Goal: Information Seeking & Learning: Find specific fact

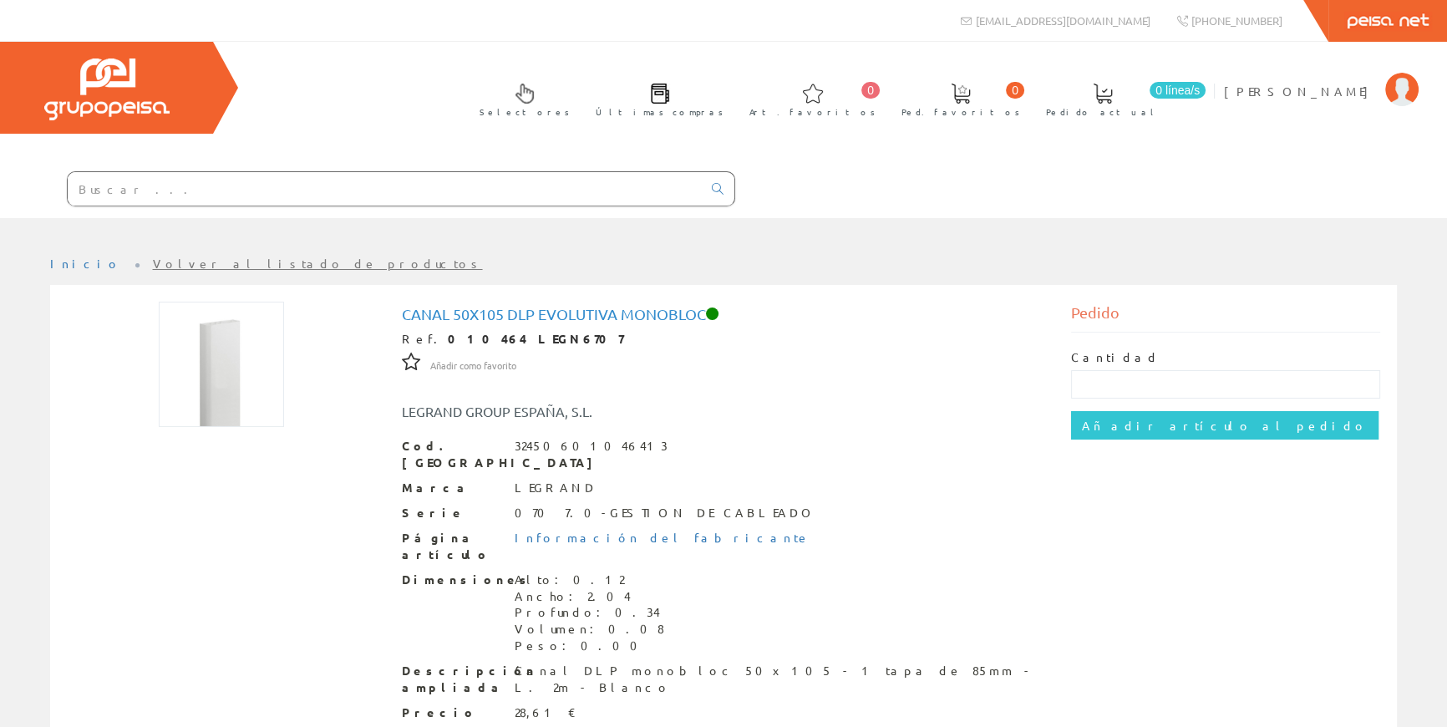
drag, startPoint x: 0, startPoint y: 0, endPoint x: 353, endPoint y: 193, distance: 402.5
click at [353, 193] on input "text" at bounding box center [385, 188] width 634 height 33
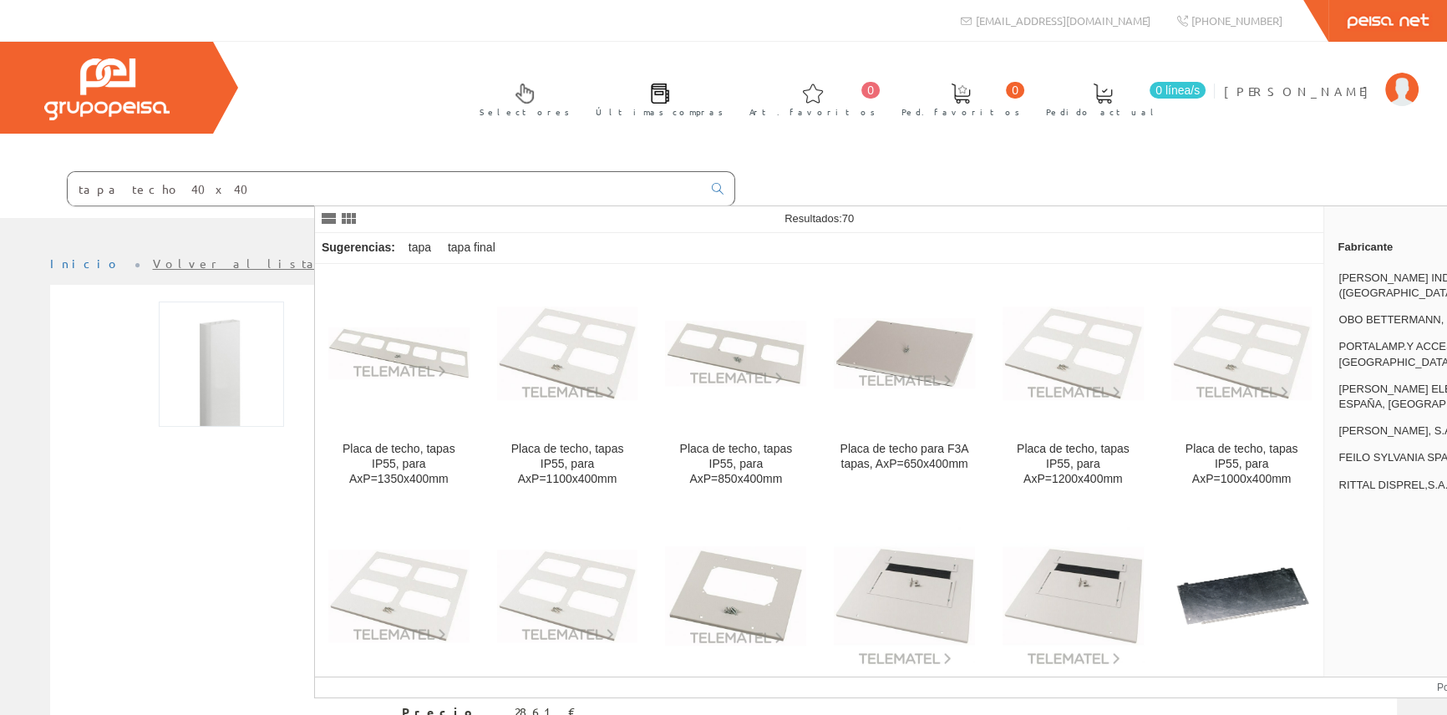
drag, startPoint x: 493, startPoint y: 196, endPoint x: 200, endPoint y: 222, distance: 293.5
click at [204, 222] on div "info@peisa.com 0 0" at bounding box center [723, 458] width 1447 height 917
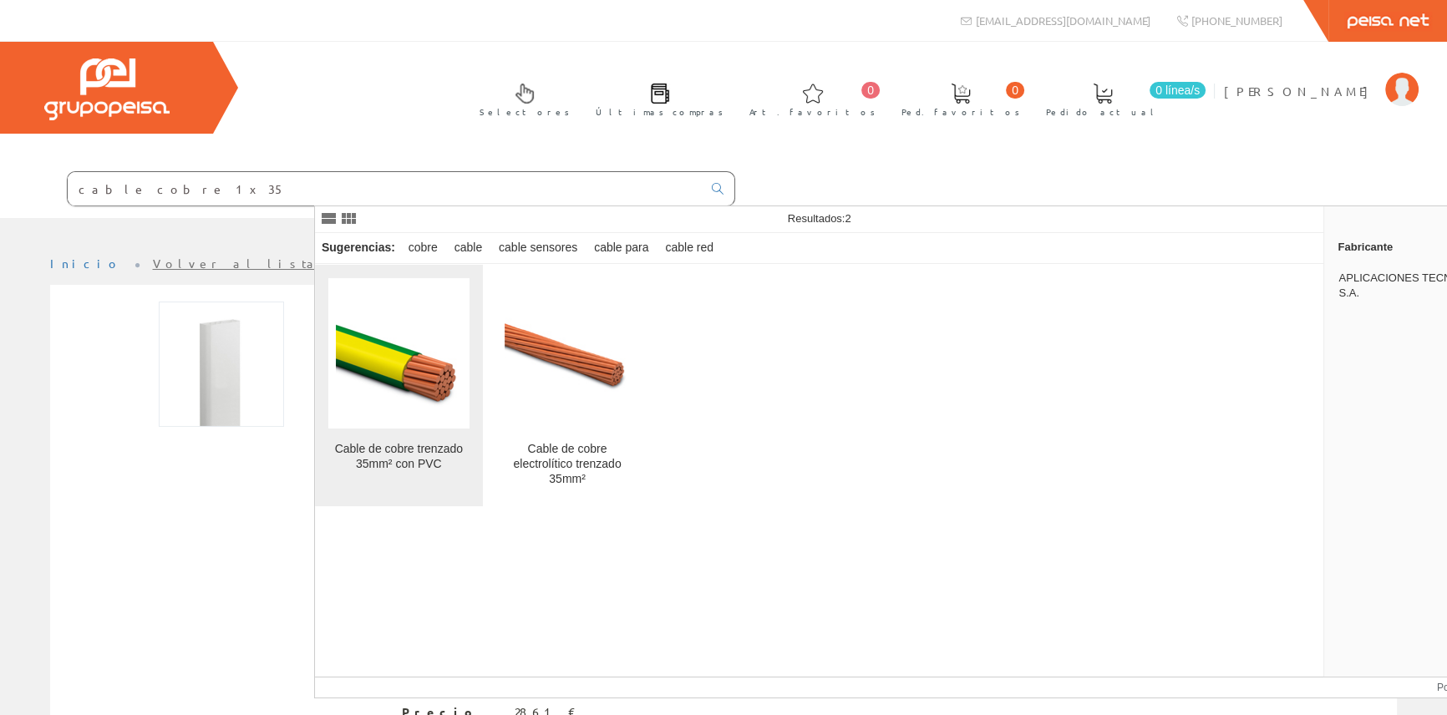
type input "cable cobre 1x35"
click at [419, 385] on img at bounding box center [398, 353] width 125 height 125
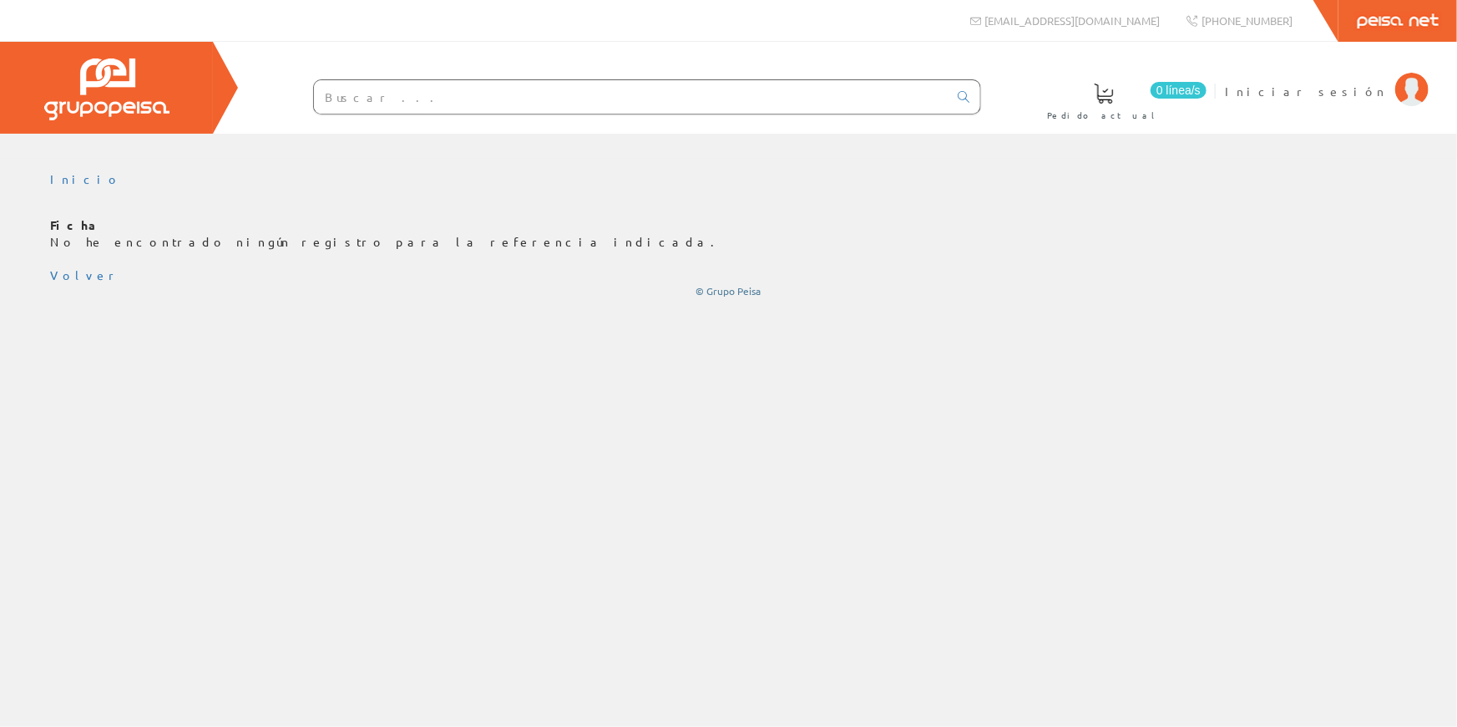
click at [433, 95] on input "text" at bounding box center [631, 96] width 634 height 33
